Goal: Task Accomplishment & Management: Use online tool/utility

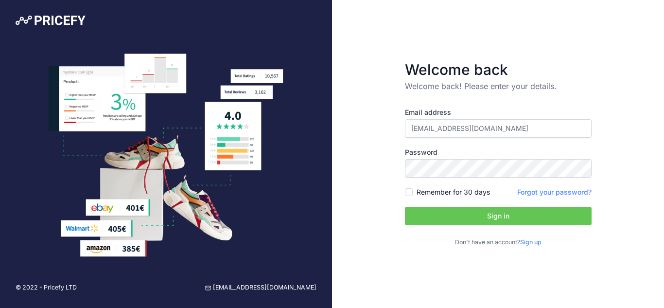
click at [362, 89] on div "Welcome back Welcome back! Please enter your details. Email address techsupport…" at bounding box center [498, 154] width 332 height 308
click at [432, 124] on input "techsupport@iconicretail.co.uk" at bounding box center [498, 128] width 187 height 18
paste input "neil@moto-centra"
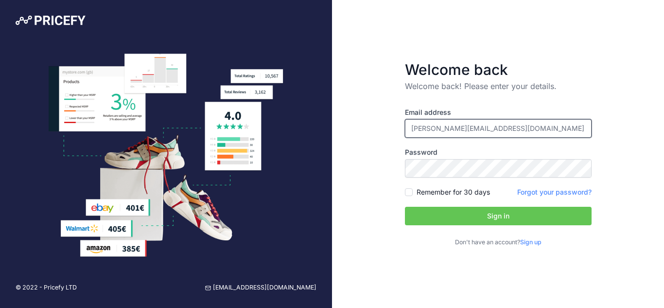
type input "[PERSON_NAME][EMAIL_ADDRESS][DOMAIN_NAME]"
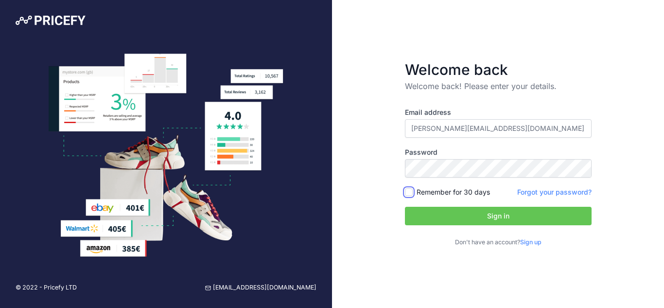
click at [410, 193] on input "Remember for 30 days" at bounding box center [409, 192] width 8 height 8
checkbox input "true"
click at [436, 215] on button "Sign in" at bounding box center [498, 215] width 187 height 18
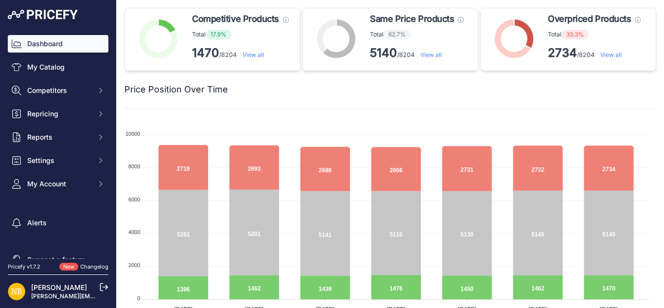
click at [254, 54] on link "View all" at bounding box center [252, 54] width 21 height 7
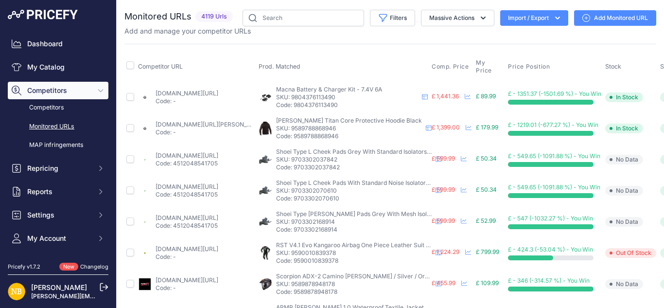
click at [157, 17] on h2 "Monitored URLs" at bounding box center [157, 17] width 67 height 14
click at [150, 17] on h2 "Monitored URLs" at bounding box center [157, 17] width 67 height 14
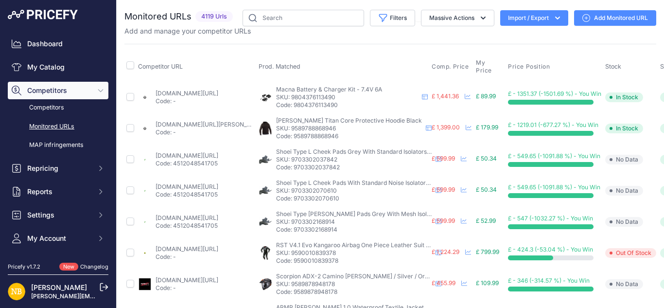
click at [150, 17] on h2 "Monitored URLs" at bounding box center [157, 17] width 67 height 14
click at [554, 12] on button "Import / Export" at bounding box center [534, 18] width 68 height 16
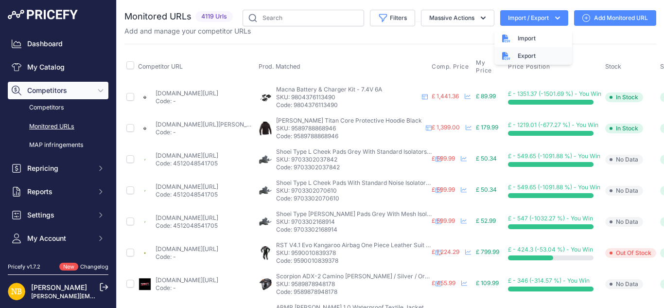
click at [511, 48] on div "Export" at bounding box center [533, 55] width 78 height 17
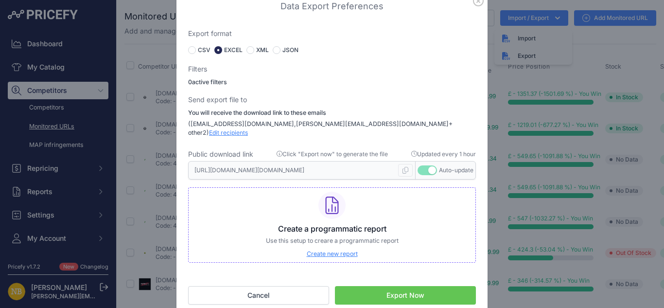
scroll to position [4, 0]
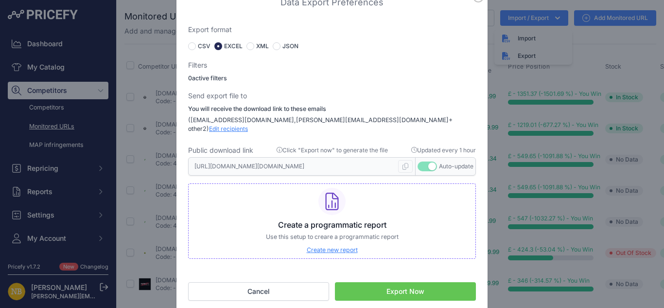
click at [404, 284] on button "Export Now" at bounding box center [405, 291] width 141 height 18
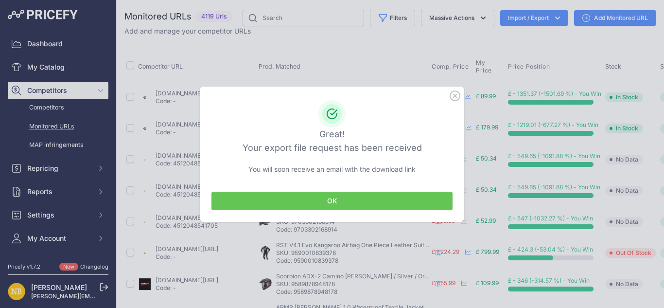
click at [354, 197] on button "OK" at bounding box center [331, 200] width 241 height 18
